Goal: Information Seeking & Learning: Learn about a topic

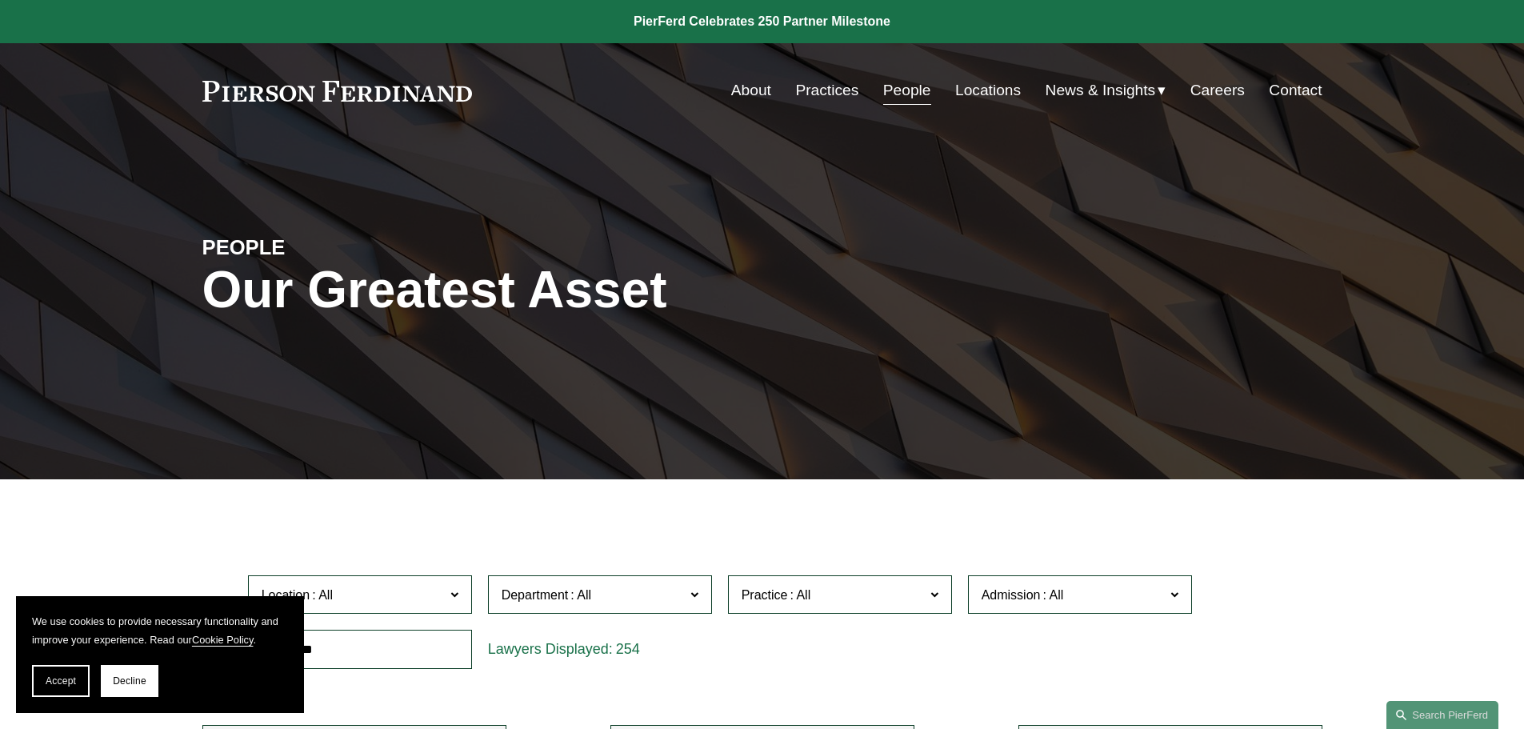
click at [828, 86] on link "Practices" at bounding box center [826, 90] width 63 height 30
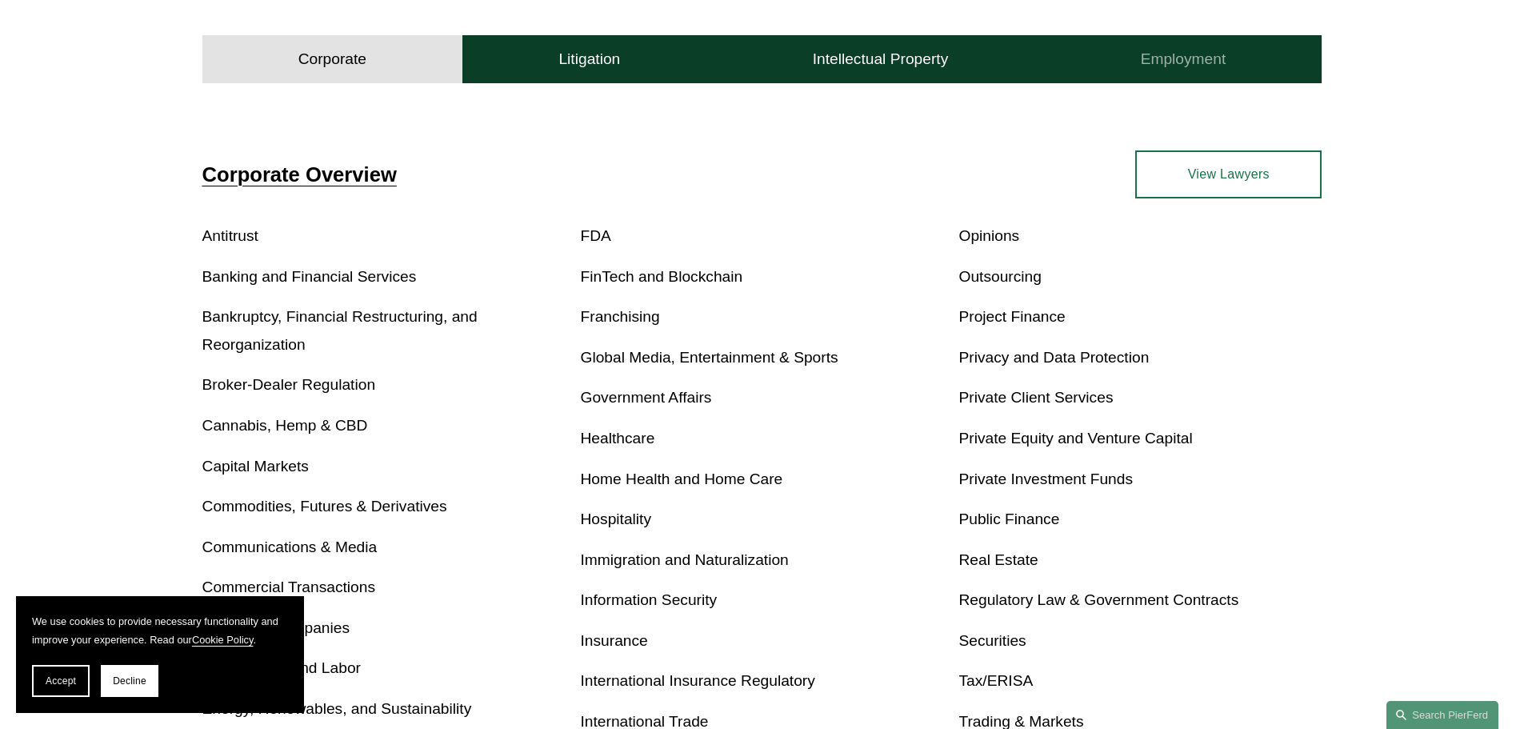
scroll to position [320, 0]
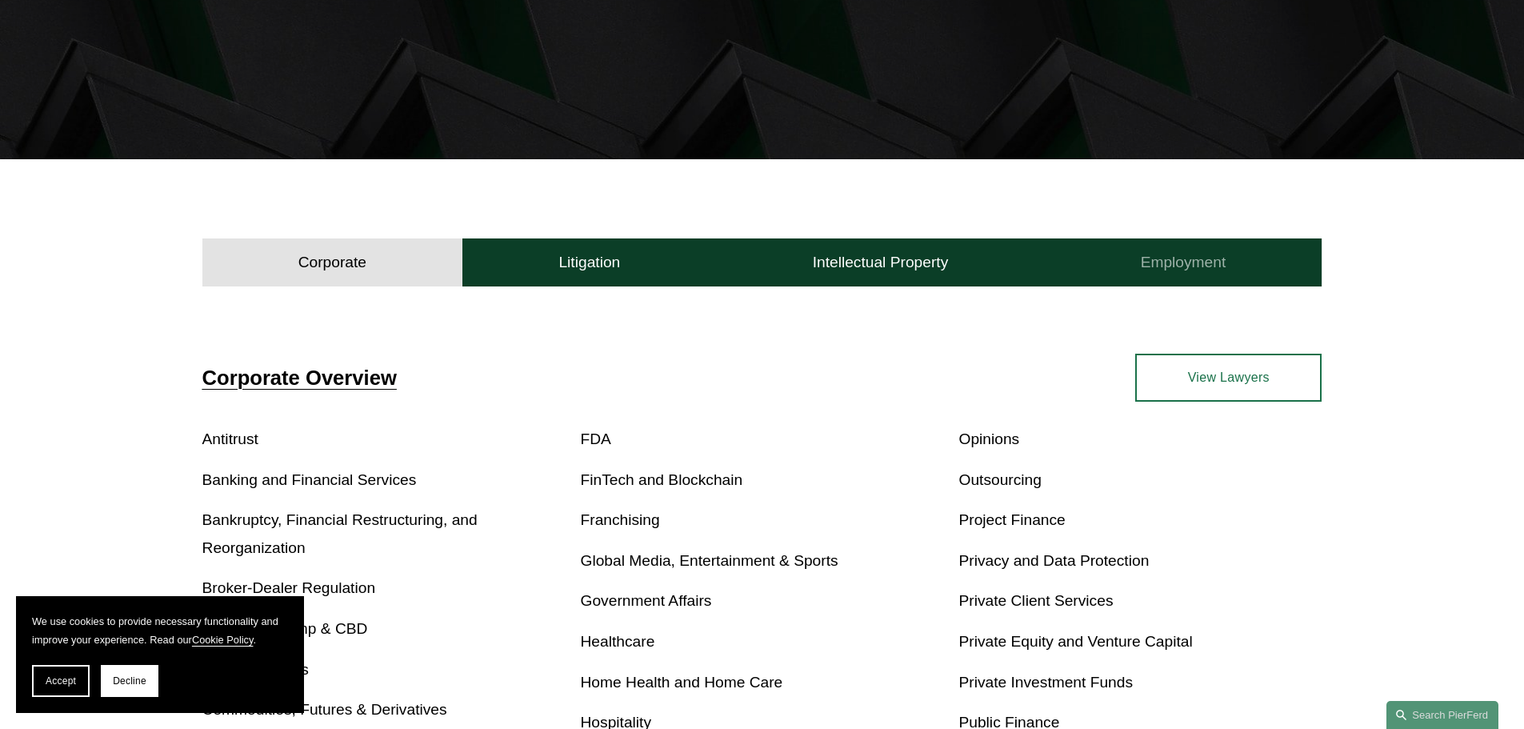
click at [1171, 266] on h4 "Employment" at bounding box center [1184, 262] width 86 height 19
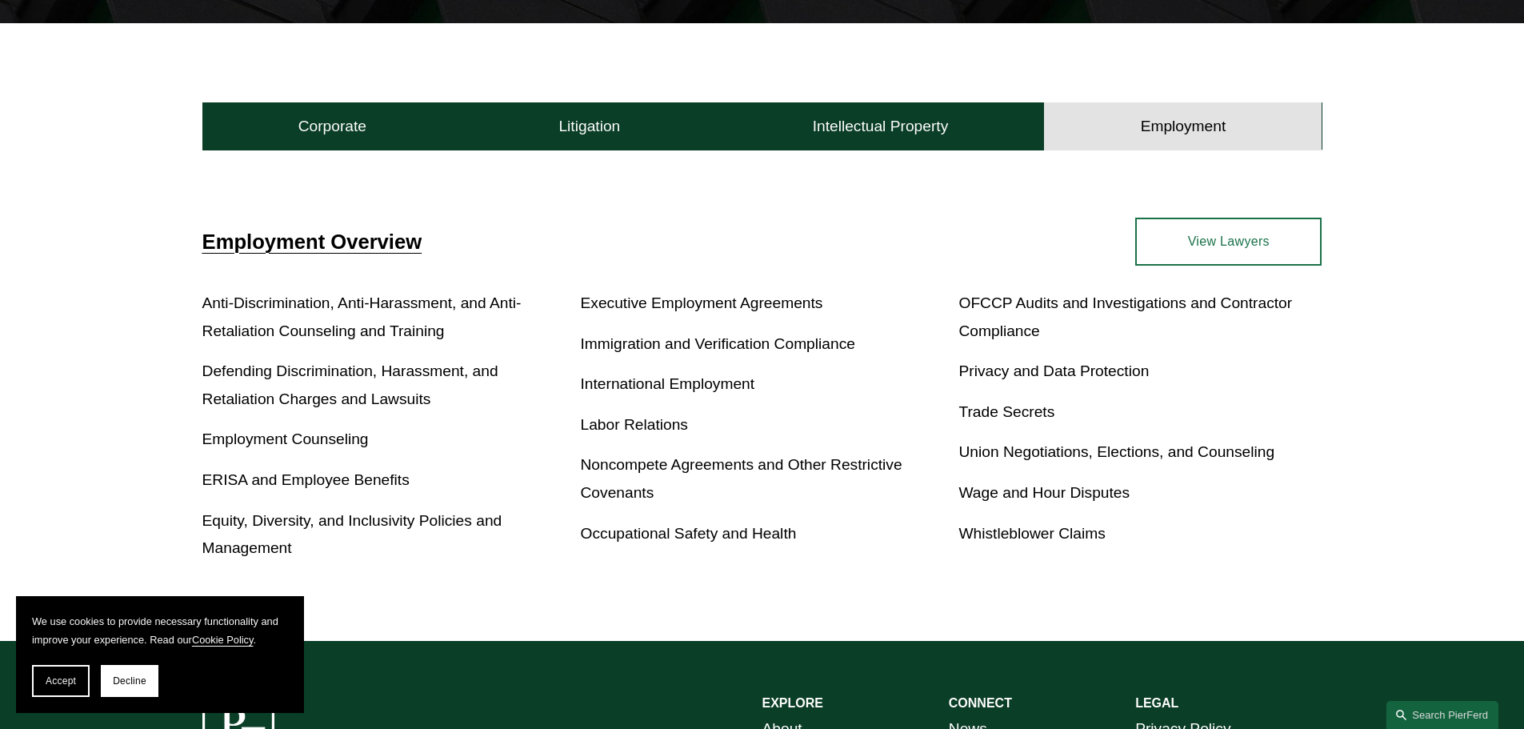
scroll to position [480, 0]
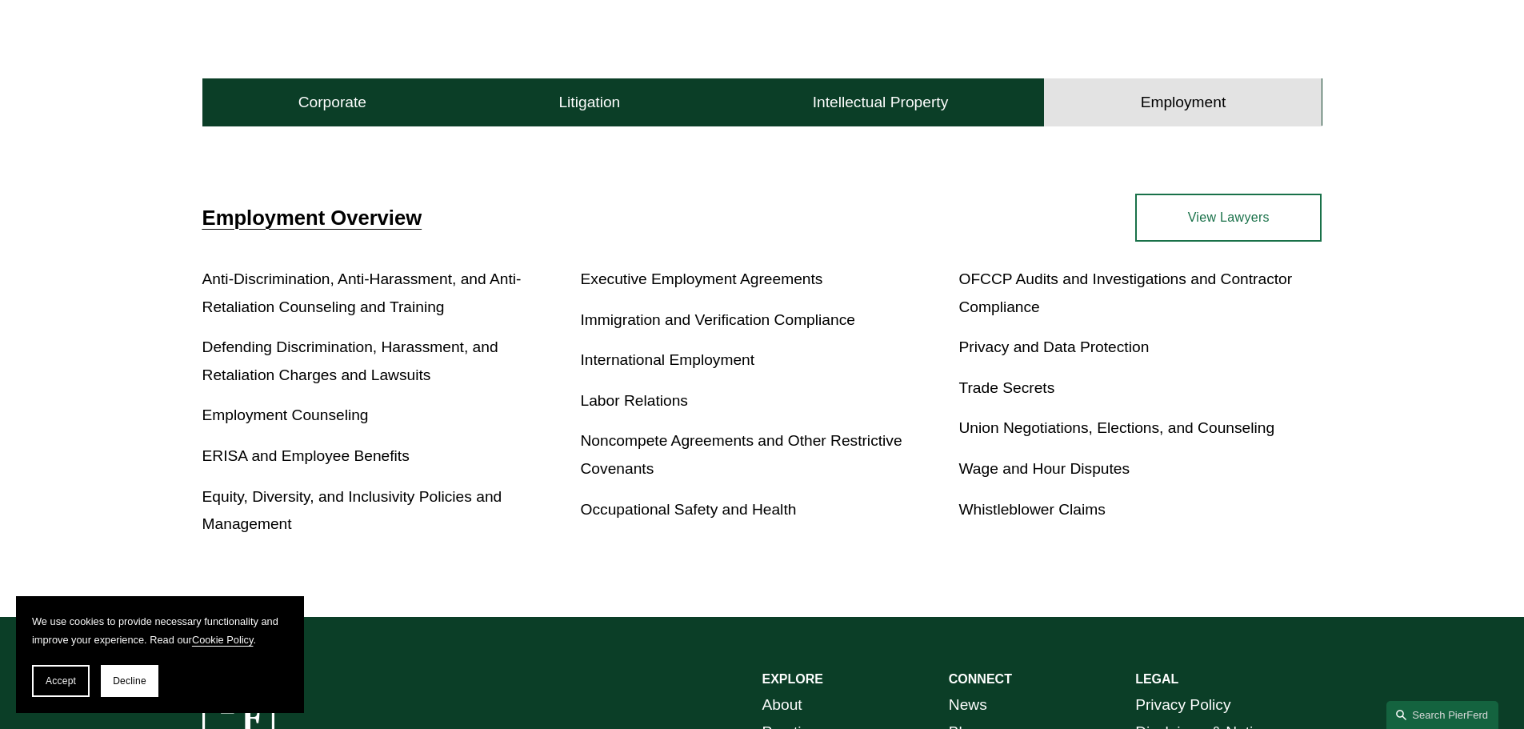
click at [1263, 204] on link "View Lawyers" at bounding box center [1228, 218] width 186 height 48
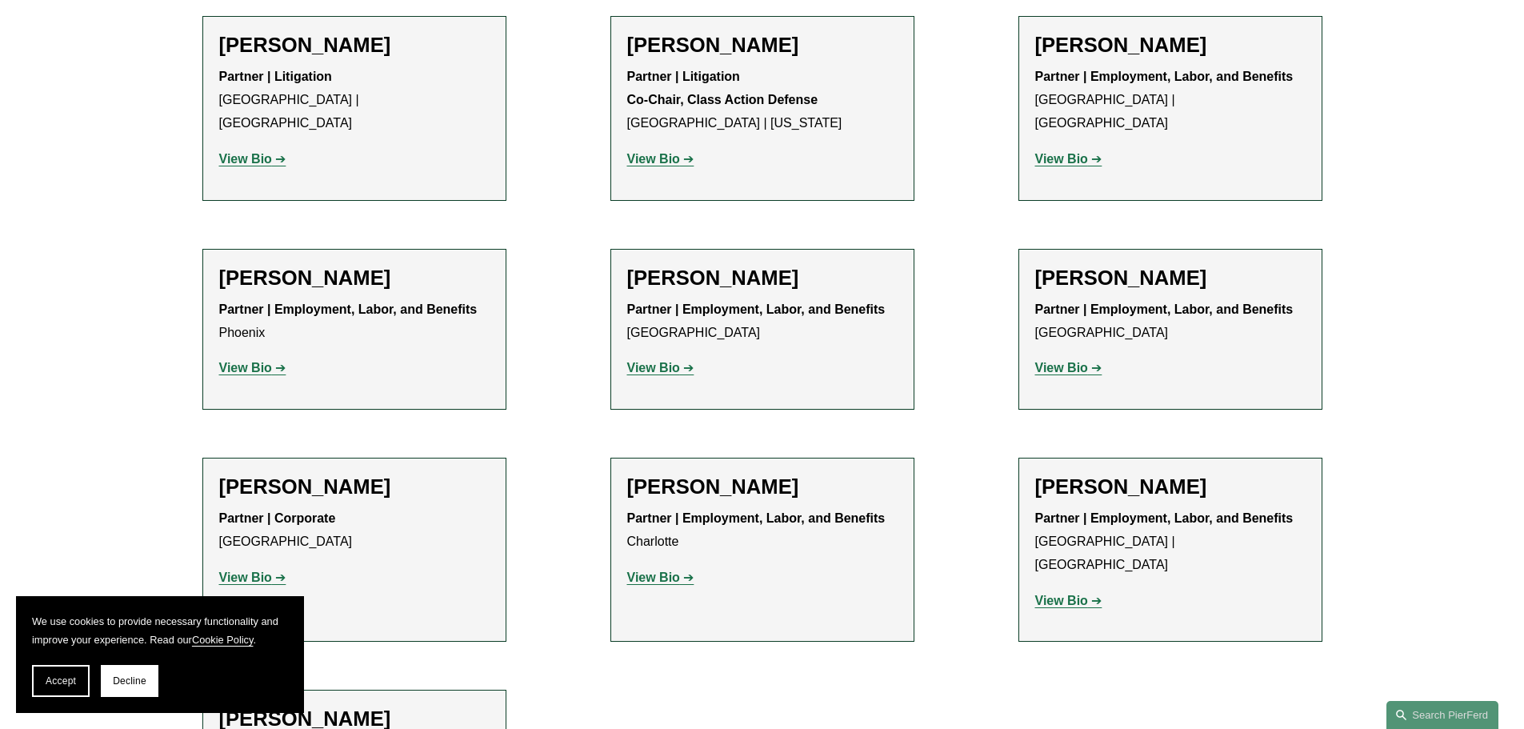
scroll to position [2639, 0]
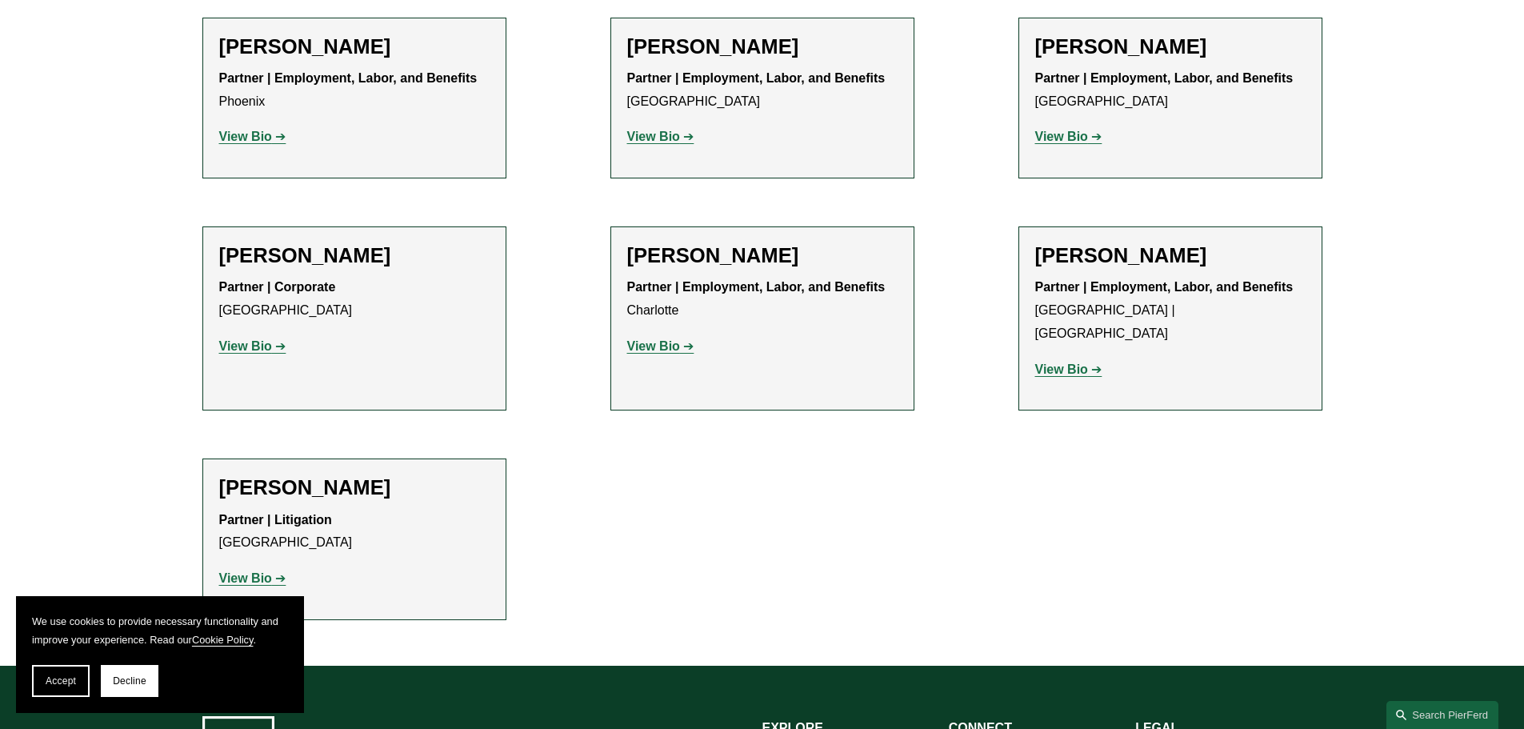
click at [654, 339] on strong "View Bio" at bounding box center [653, 346] width 53 height 14
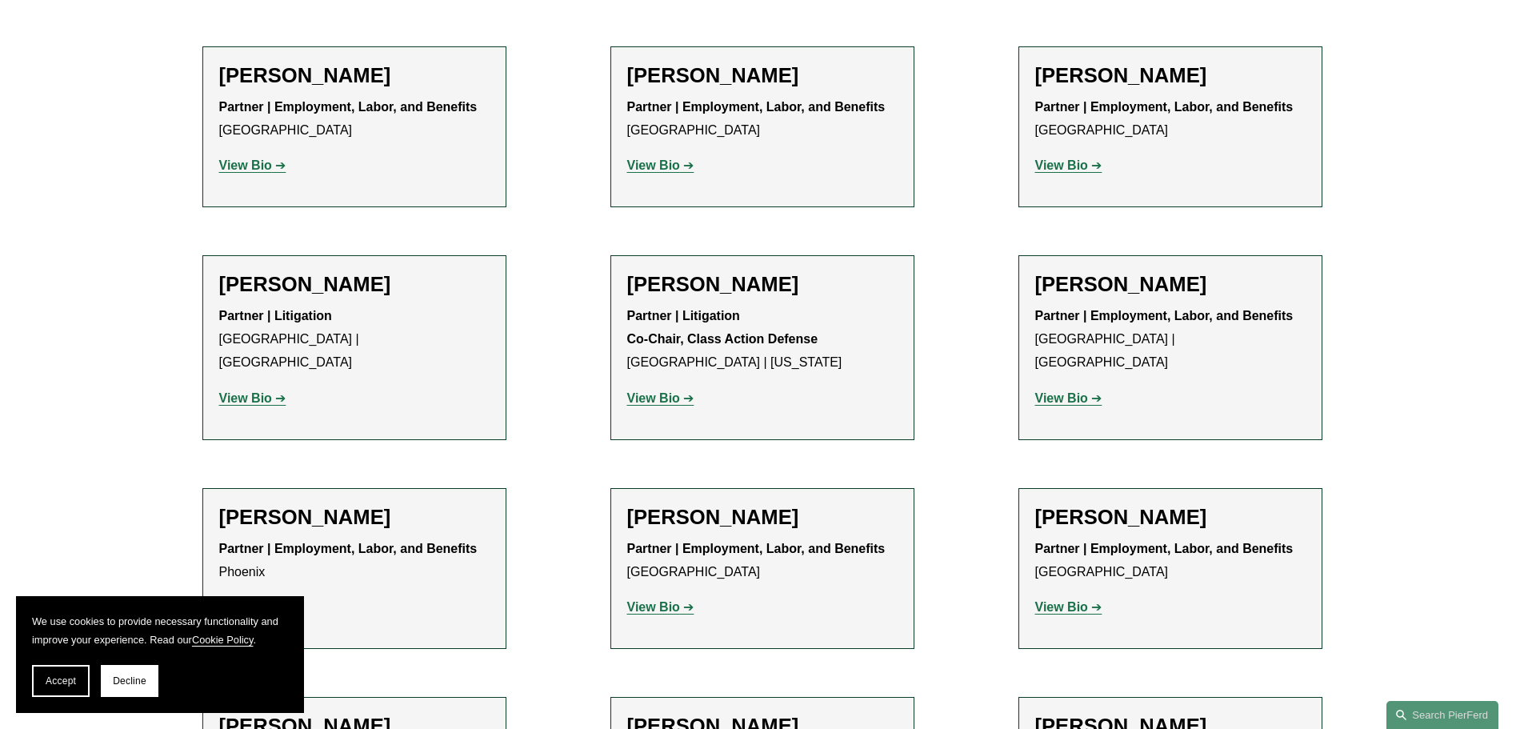
scroll to position [2160, 0]
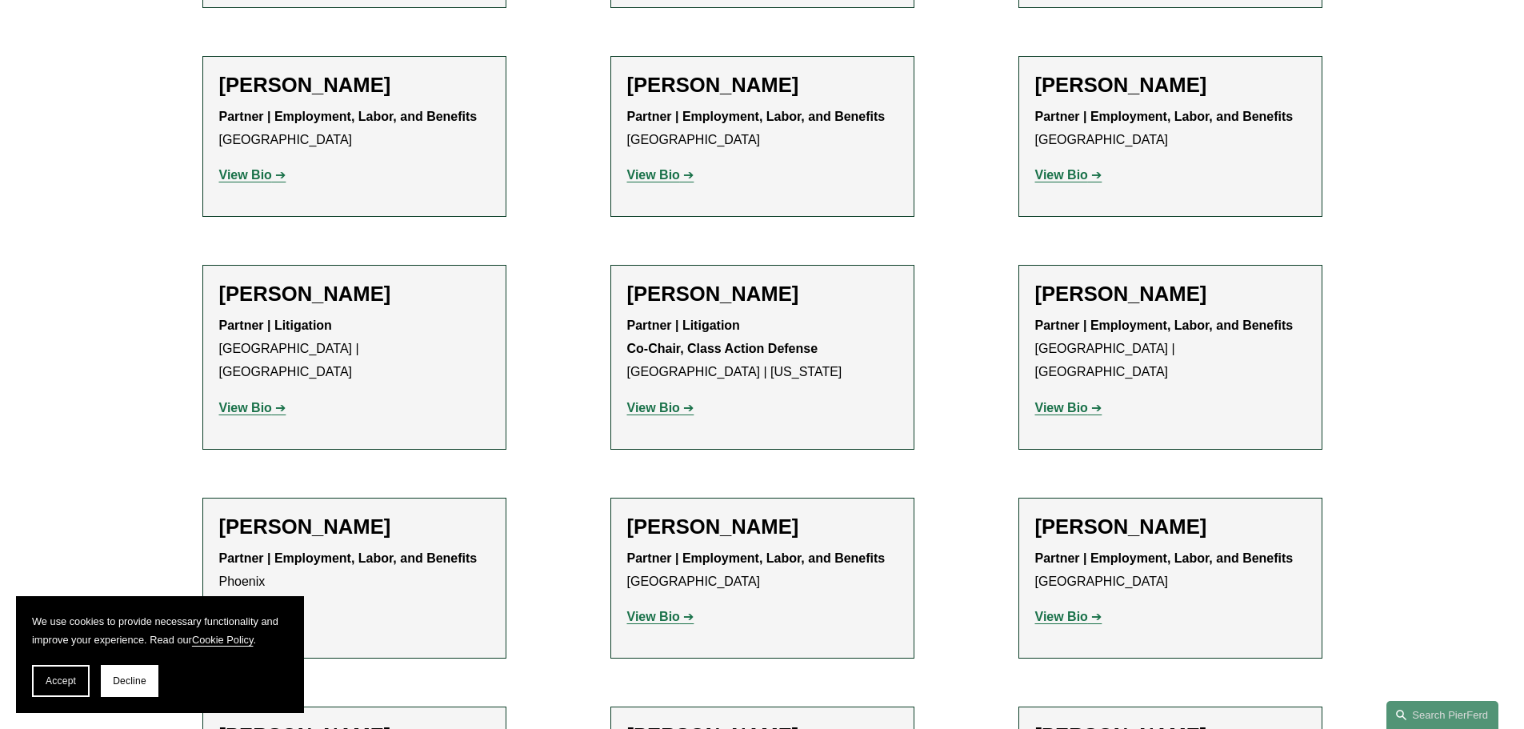
click at [246, 401] on strong "View Bio" at bounding box center [245, 408] width 53 height 14
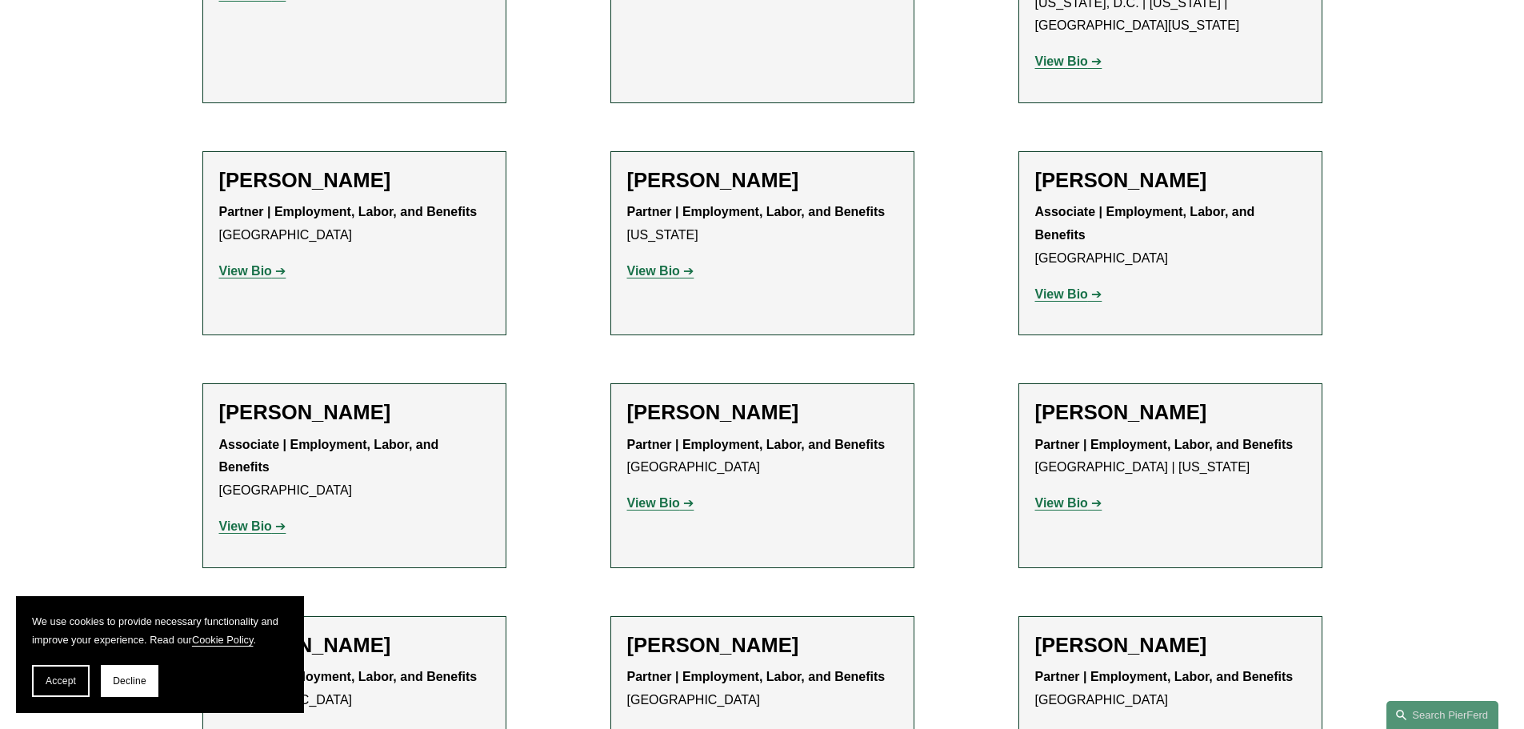
scroll to position [1360, 0]
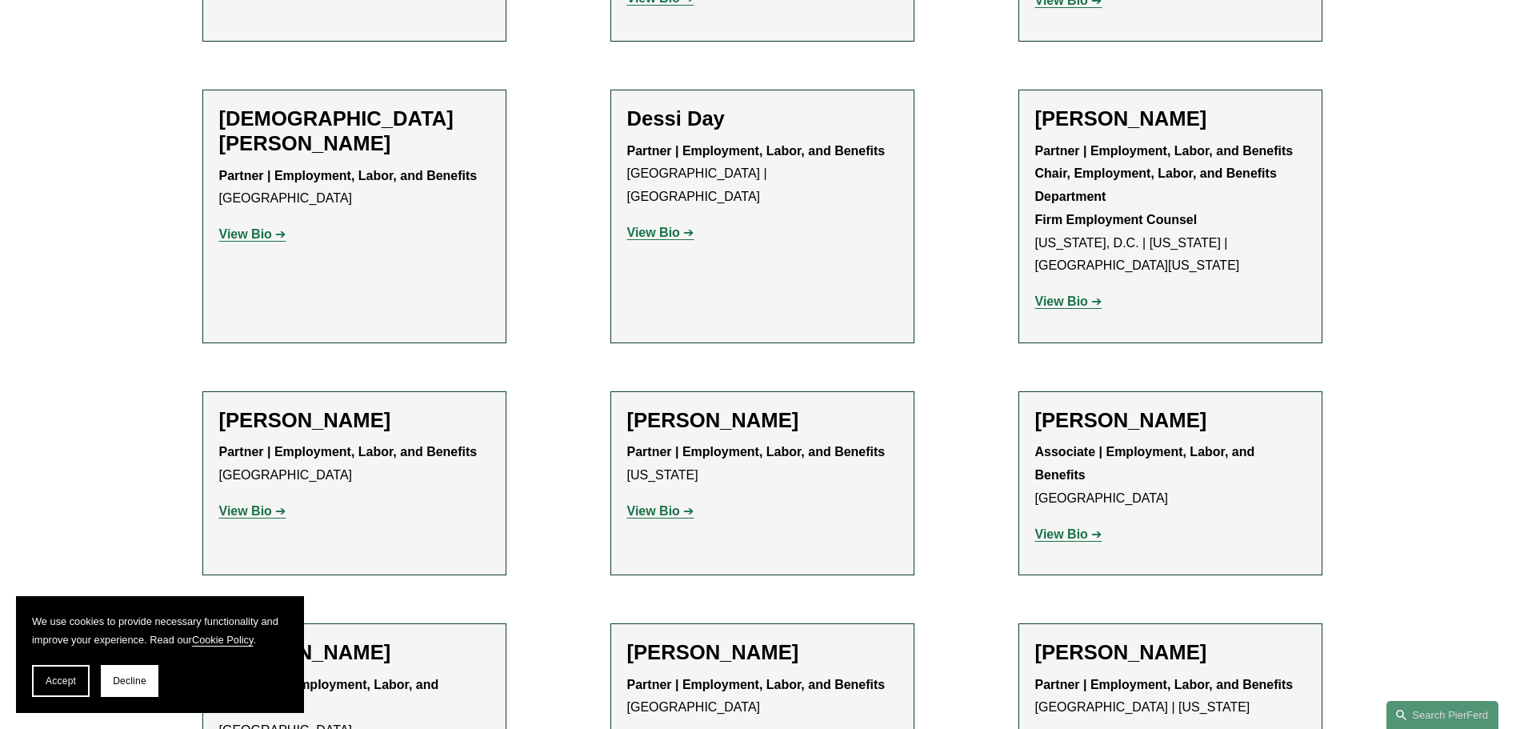
click at [262, 227] on strong "View Bio" at bounding box center [245, 234] width 53 height 14
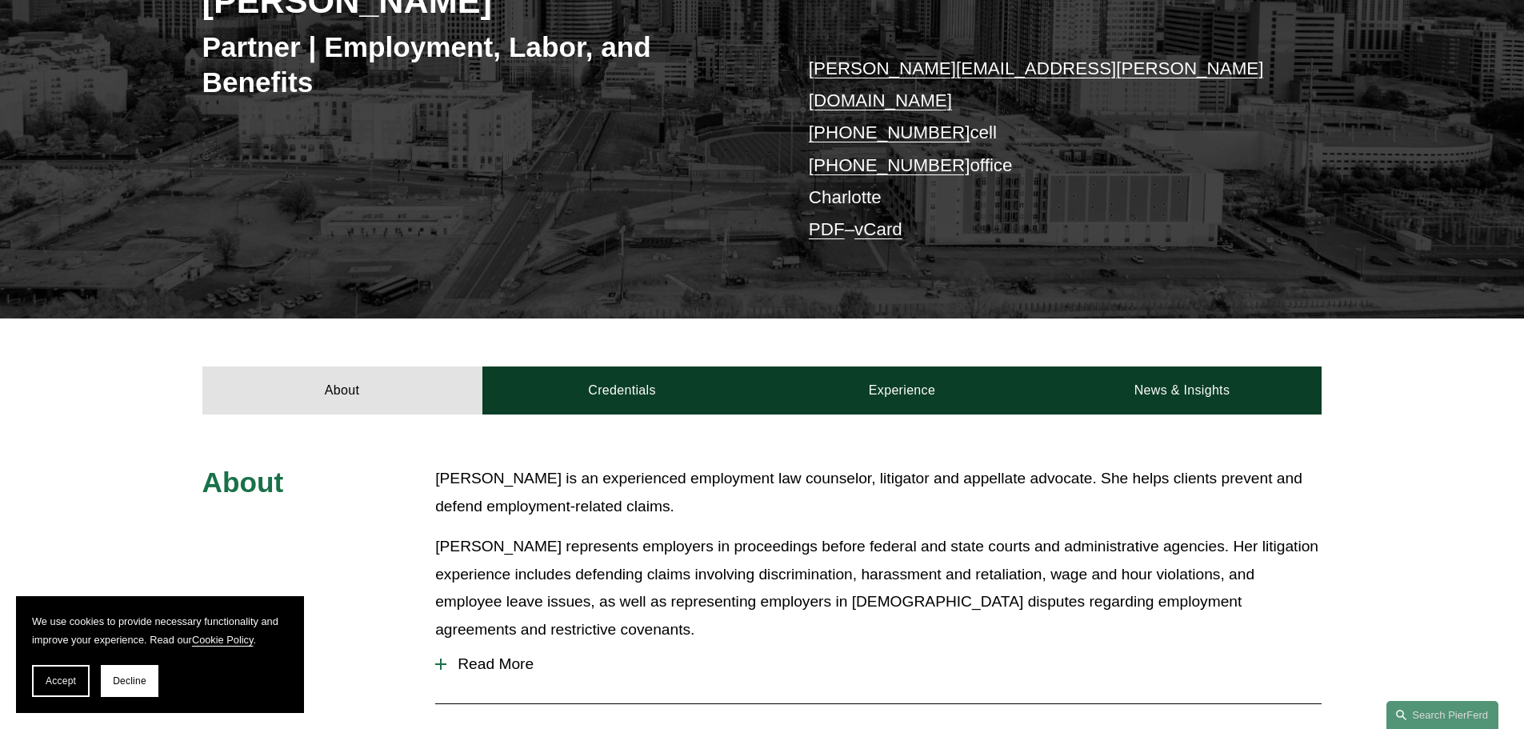
scroll to position [240, 0]
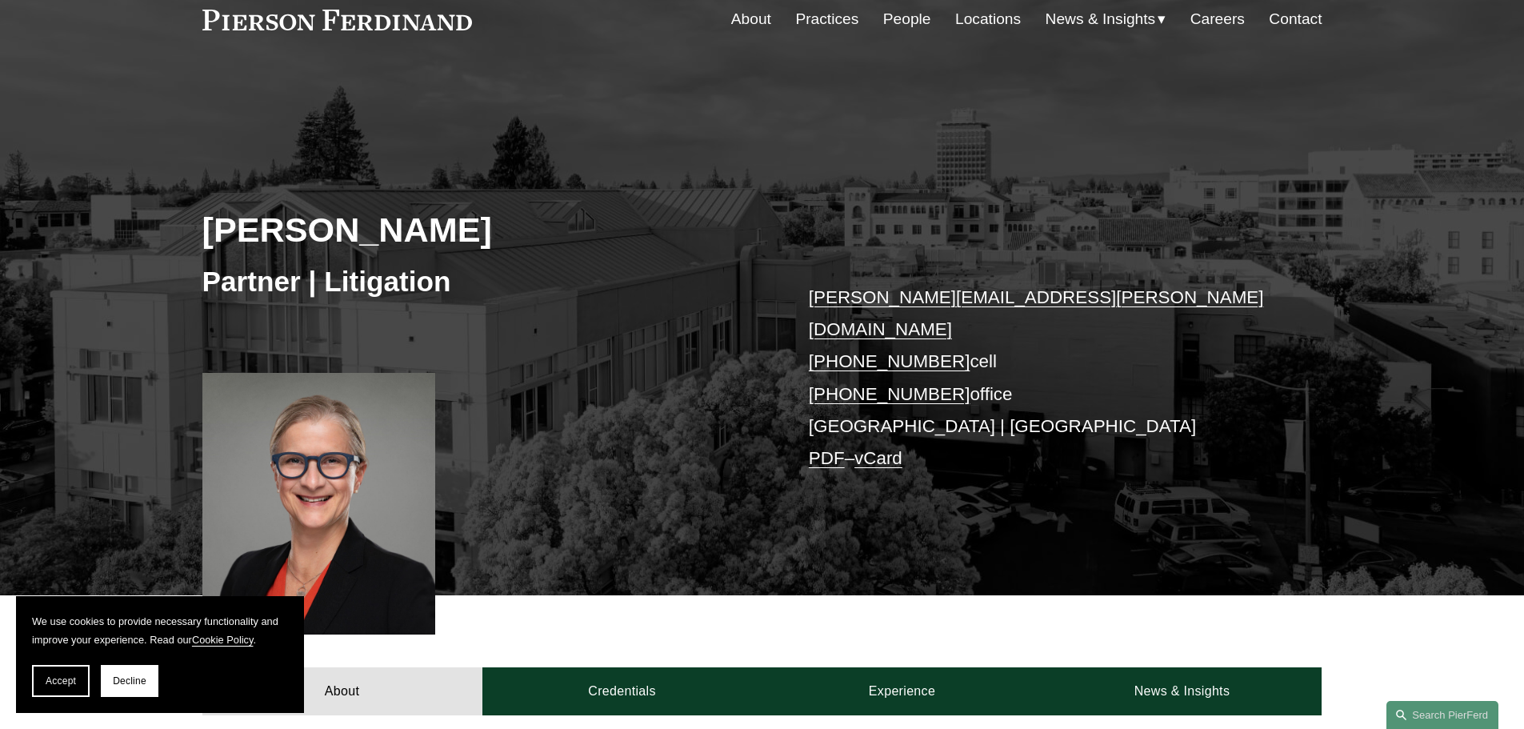
scroll to position [400, 0]
